Goal: Task Accomplishment & Management: Use online tool/utility

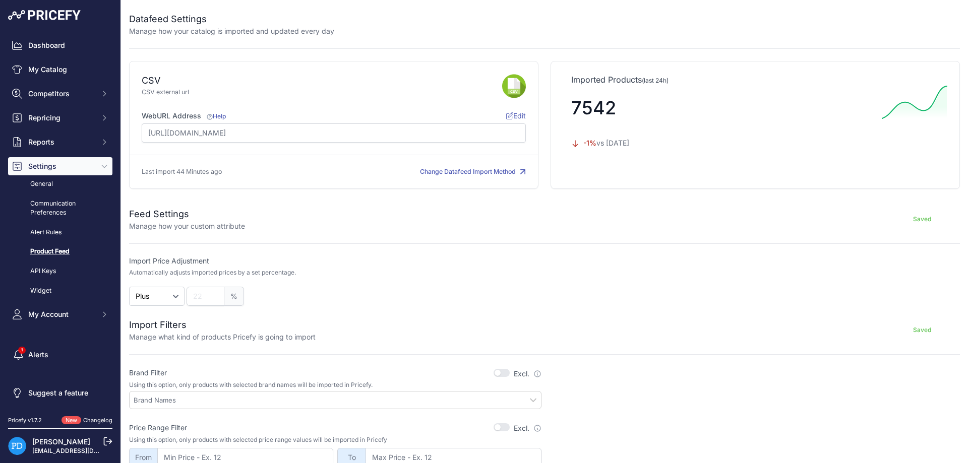
scroll to position [258, 0]
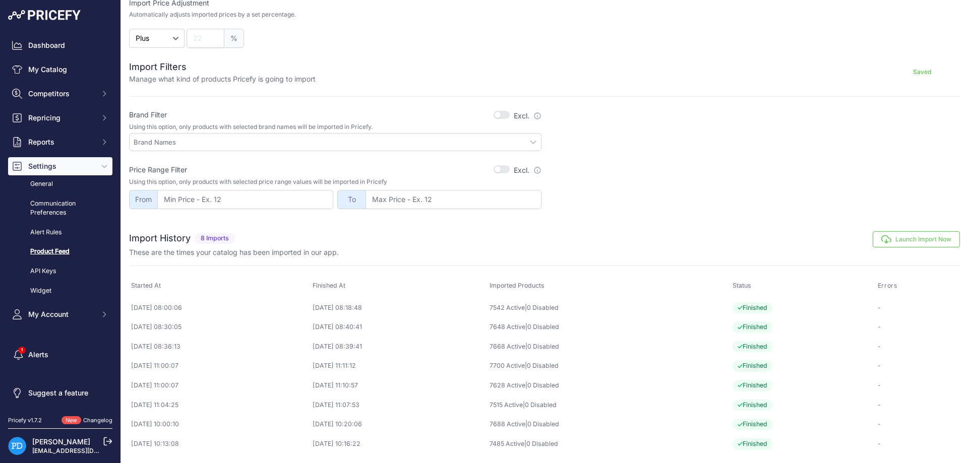
click at [942, 242] on button "Launch Import Now" at bounding box center [916, 239] width 87 height 16
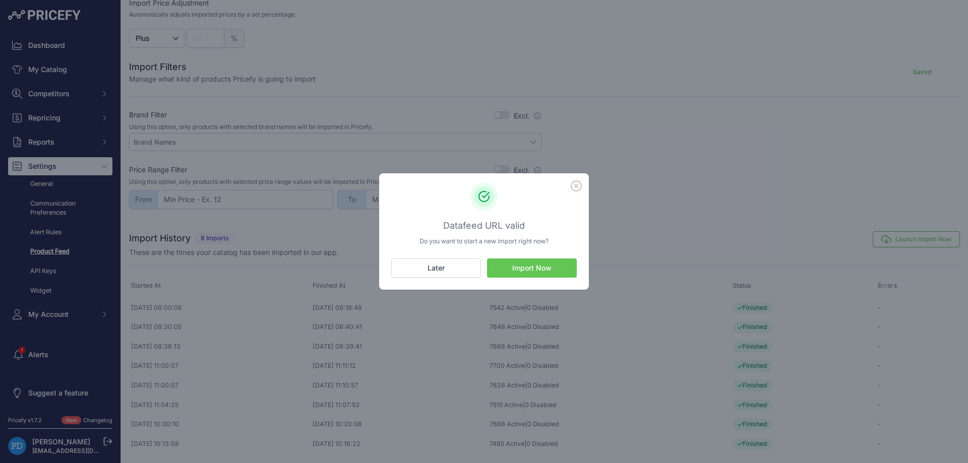
click at [523, 276] on button "Import Now" at bounding box center [532, 268] width 90 height 19
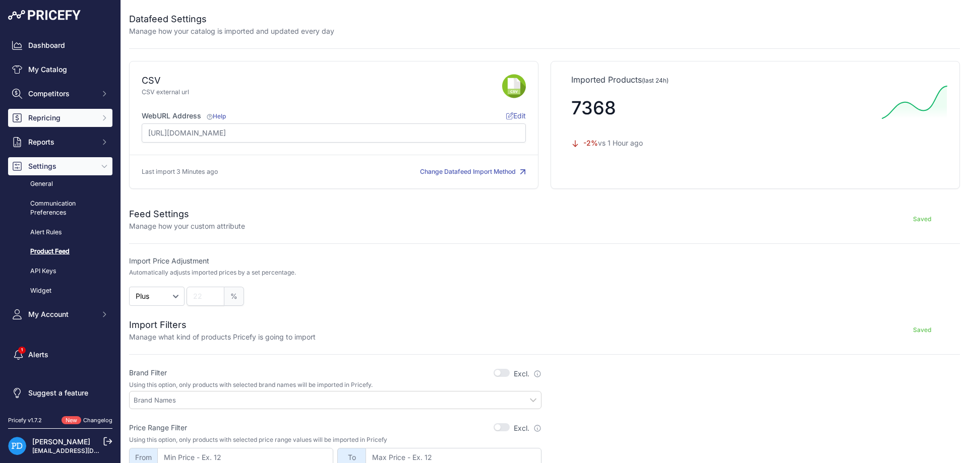
click at [88, 122] on span "Repricing" at bounding box center [61, 118] width 66 height 10
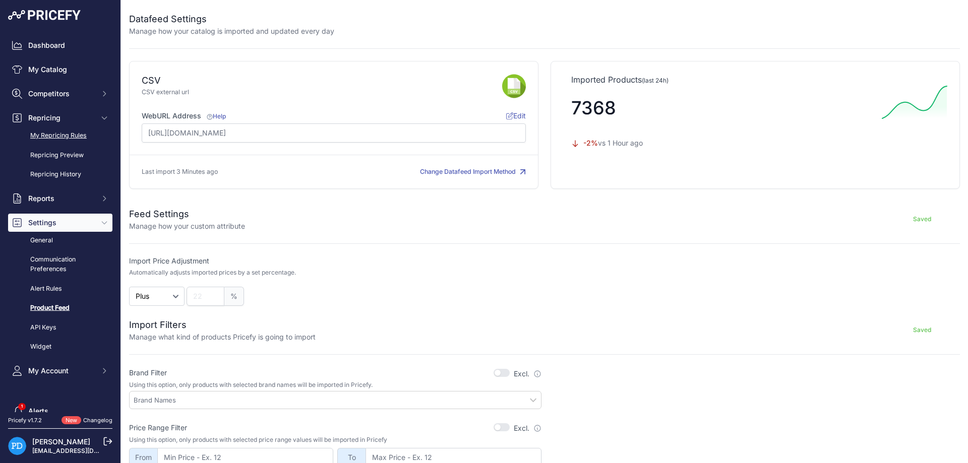
click at [77, 138] on link "My Repricing Rules" at bounding box center [60, 136] width 104 height 18
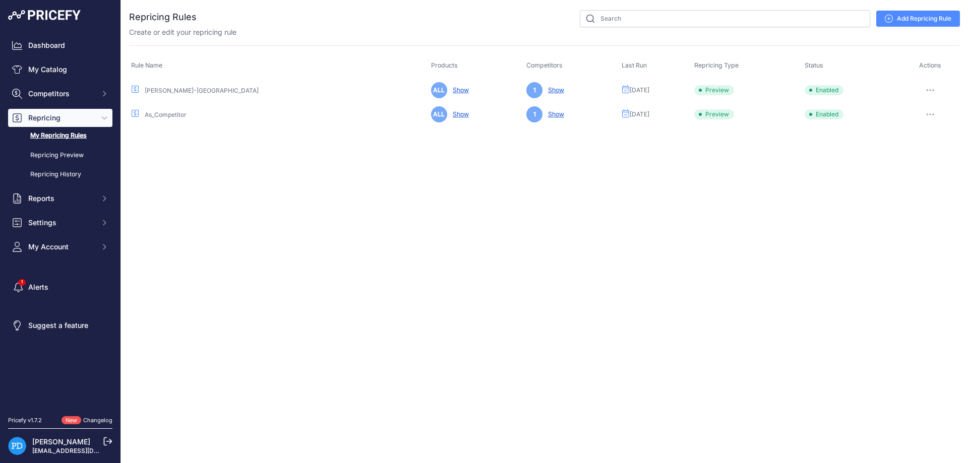
click at [932, 87] on button "button" at bounding box center [930, 90] width 20 height 14
click at [927, 144] on button "Reprice Now" at bounding box center [926, 144] width 65 height 16
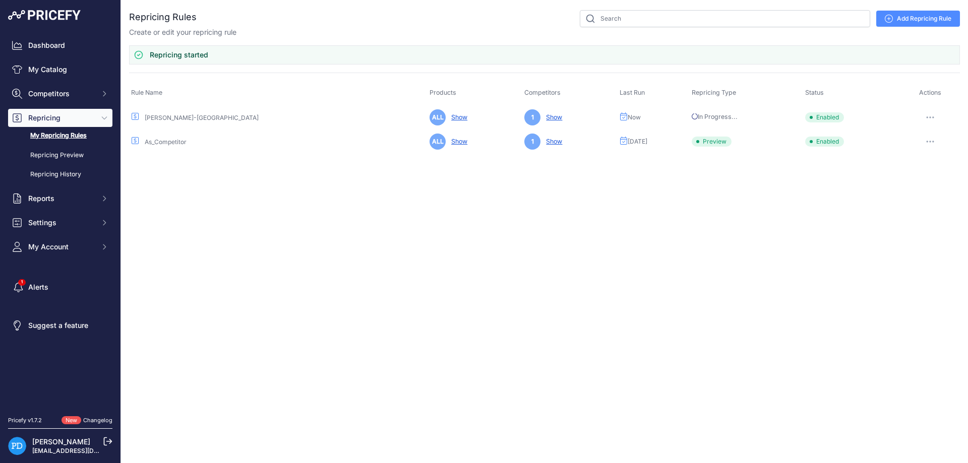
click at [932, 142] on icon "button" at bounding box center [930, 142] width 8 height 2
click at [917, 192] on button "Reprice Now" at bounding box center [926, 195] width 65 height 16
